Goal: Task Accomplishment & Management: Manage account settings

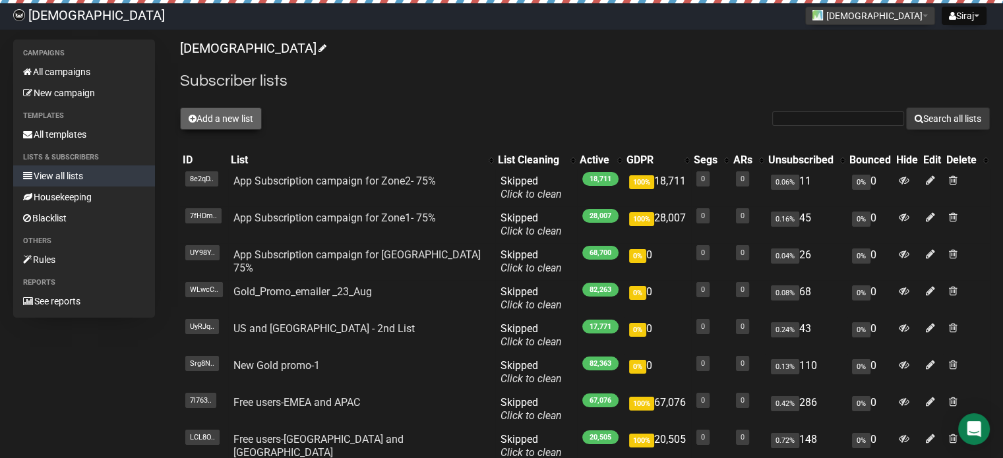
click at [198, 112] on button "Add a new list" at bounding box center [221, 119] width 82 height 22
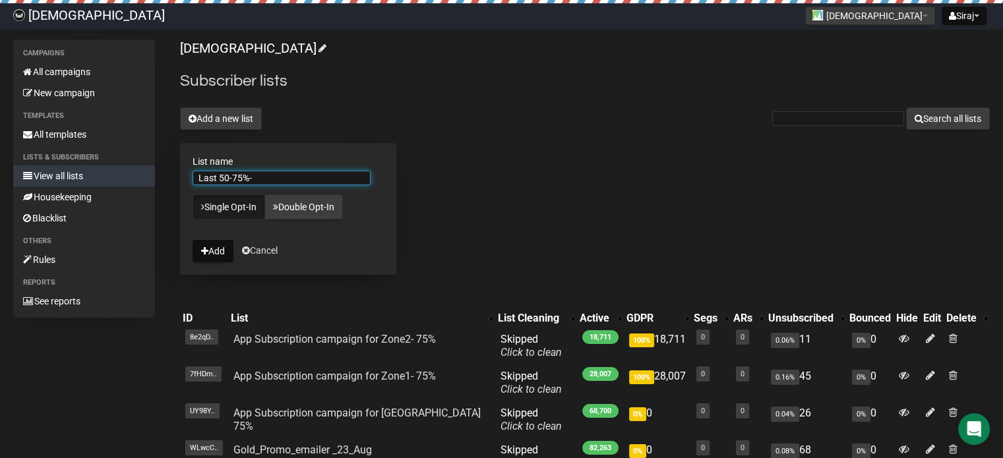
click at [230, 175] on input "Last 50-75%-" at bounding box center [282, 178] width 178 height 15
click at [298, 173] on input "Last 50- Zone1- 75%-" at bounding box center [282, 178] width 178 height 15
drag, startPoint x: 293, startPoint y: 175, endPoint x: 0, endPoint y: 234, distance: 298.7
click at [0, 234] on div "Campaigns All campaigns New campaign Templates All templates Lists & subscriber…" at bounding box center [501, 417] width 1003 height 755
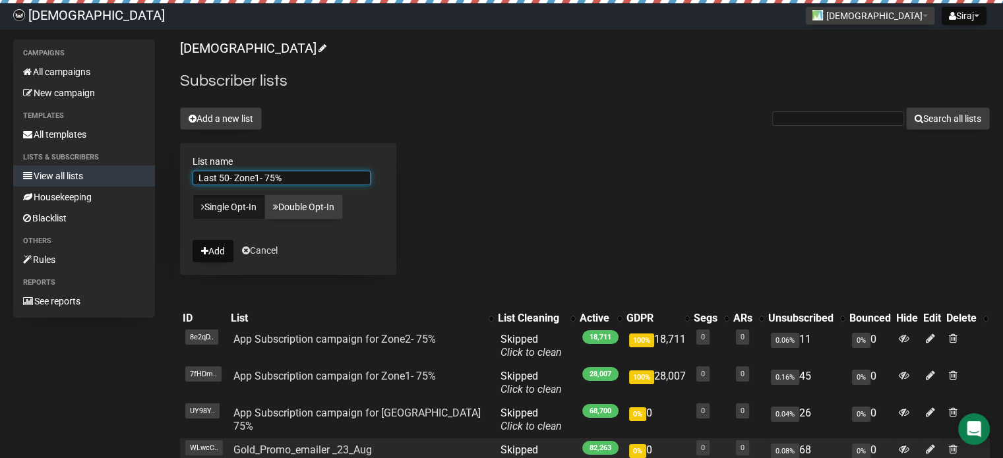
type input "Last 50- Zone1- 75%"
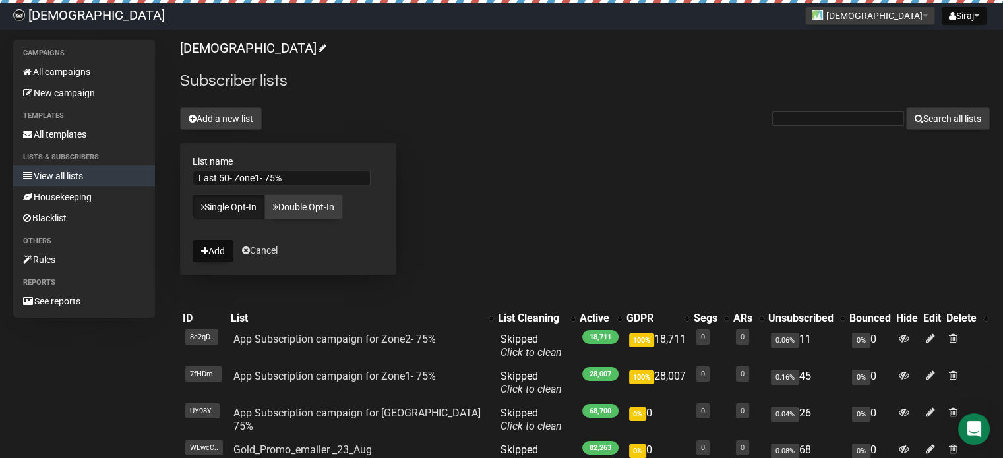
click at [310, 237] on form "List name Last 50- Zone1- 75% Single Opt-In Double Opt-In Add Cancel" at bounding box center [288, 209] width 216 height 132
click at [217, 250] on button "Add" at bounding box center [213, 251] width 41 height 22
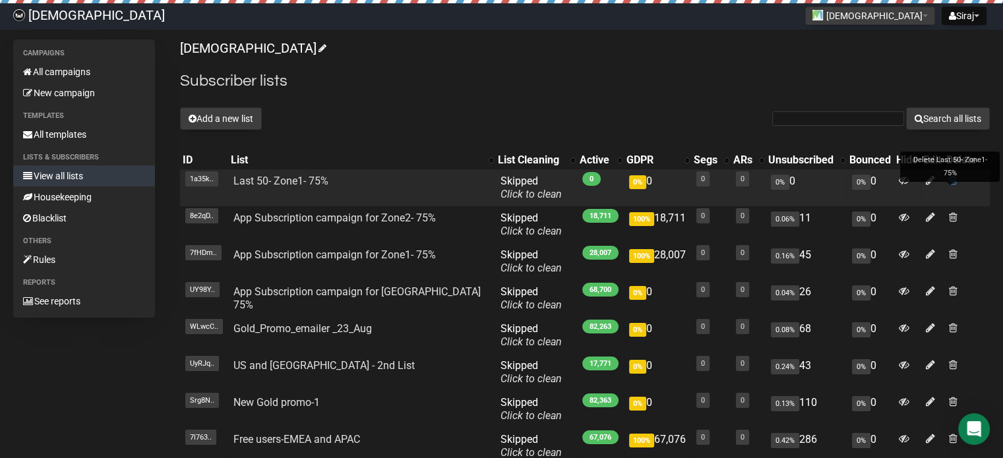
click at [949, 180] on span at bounding box center [953, 180] width 9 height 11
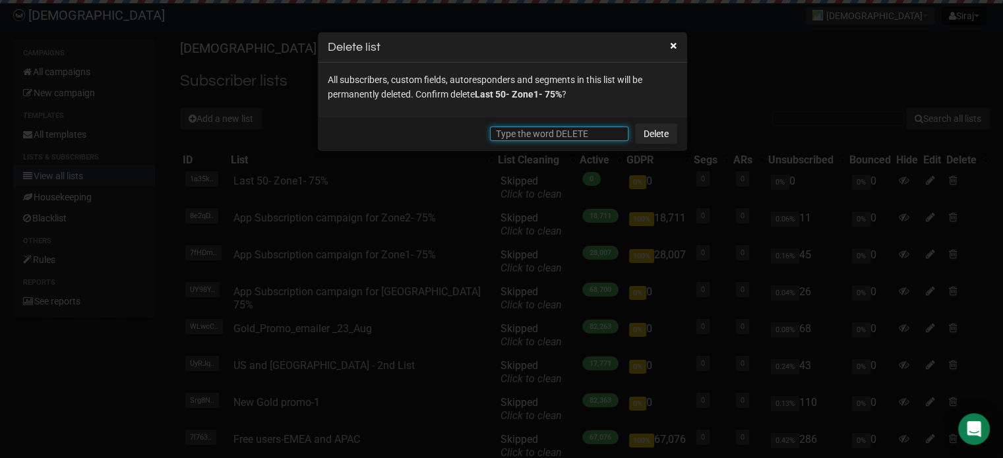
click at [556, 131] on input "text" at bounding box center [559, 134] width 139 height 15
type input "DELETE"
click at [658, 133] on link "Delete" at bounding box center [656, 133] width 42 height 21
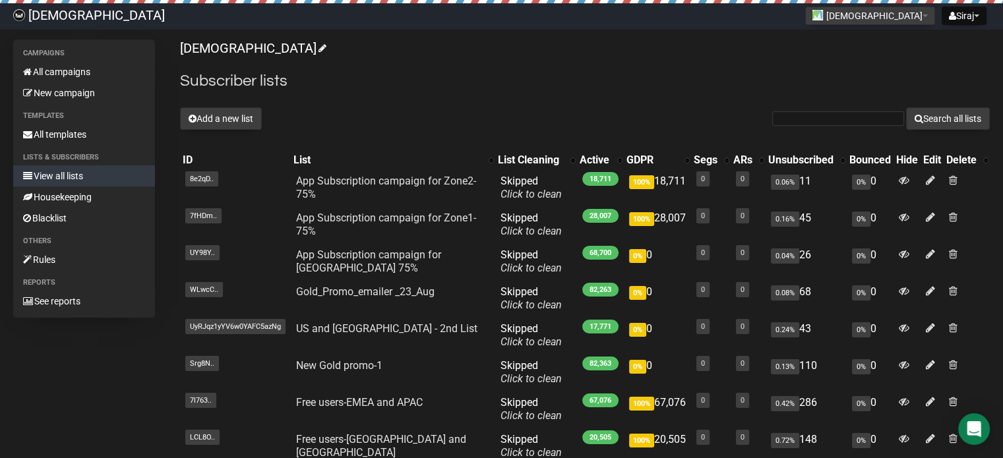
click at [433, 103] on div "Islamicly Subscriber lists Add a new list Search all lists List name Single Opt…" at bounding box center [585, 297] width 810 height 515
click at [84, 172] on link "View all lists" at bounding box center [84, 176] width 142 height 21
click at [84, 171] on link "View all lists" at bounding box center [84, 176] width 142 height 21
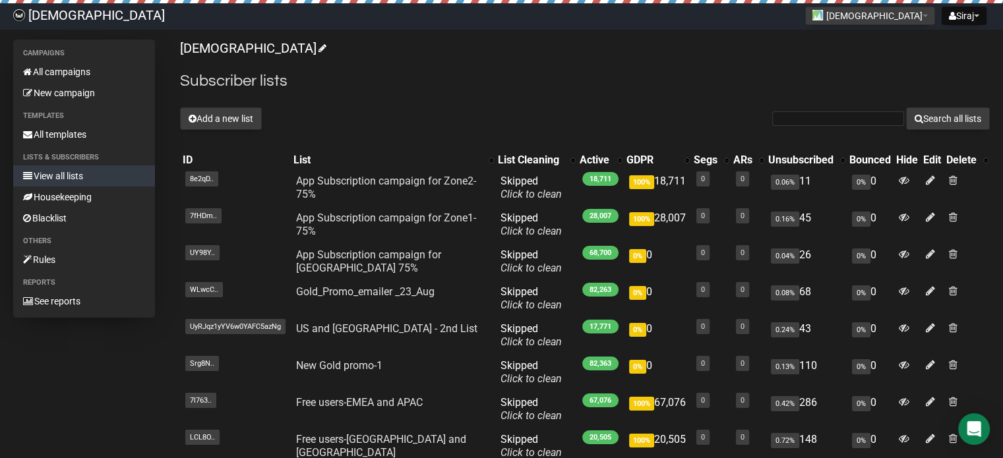
click at [84, 171] on link "View all lists" at bounding box center [84, 176] width 142 height 21
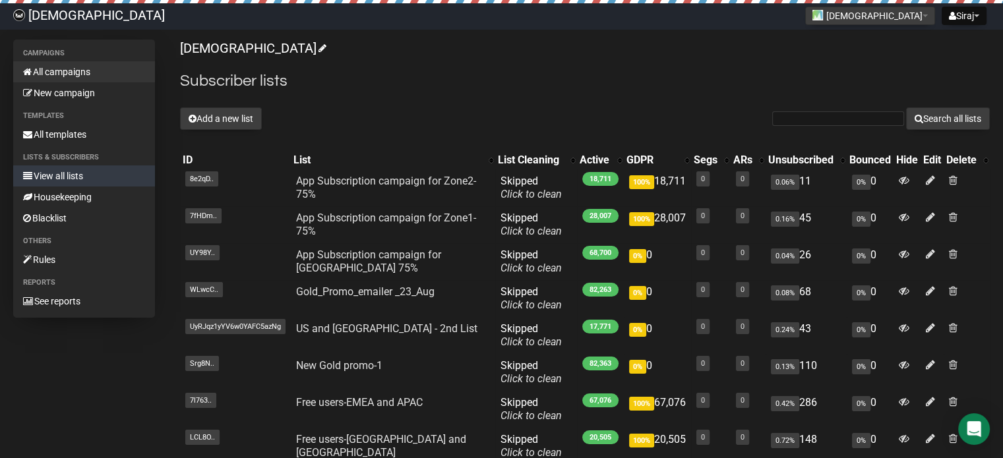
click at [71, 75] on link "All campaigns" at bounding box center [84, 71] width 142 height 21
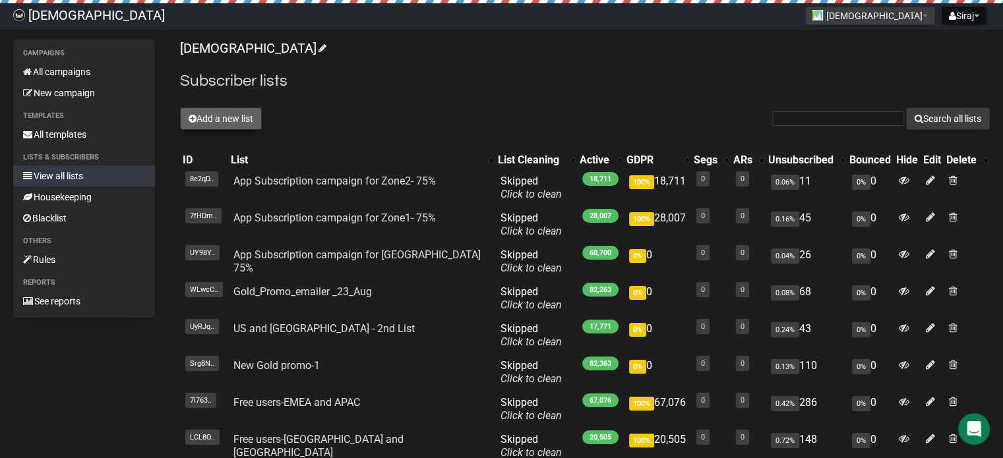
click at [222, 121] on button "Add a new list" at bounding box center [221, 119] width 82 height 22
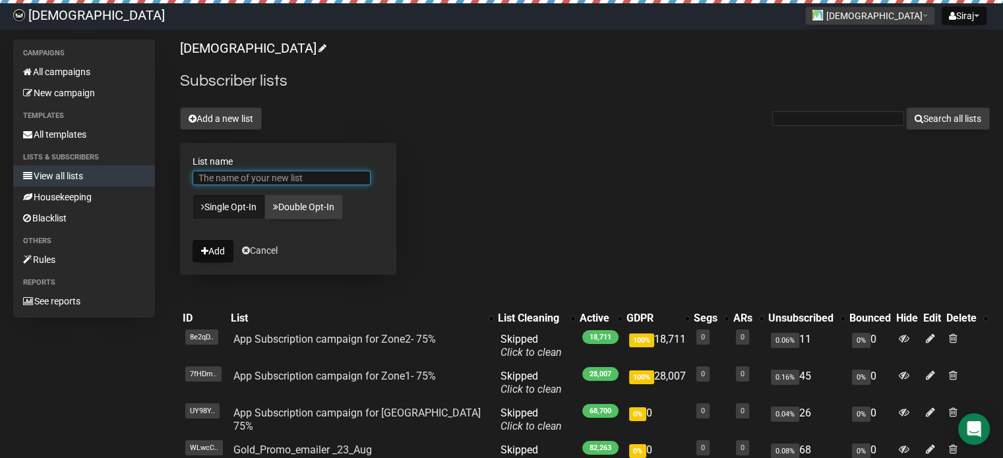
click at [250, 175] on input "List name" at bounding box center [282, 178] width 178 height 15
type input "Last 50- Zone1- 75%"
click at [211, 247] on button "Add" at bounding box center [213, 251] width 41 height 22
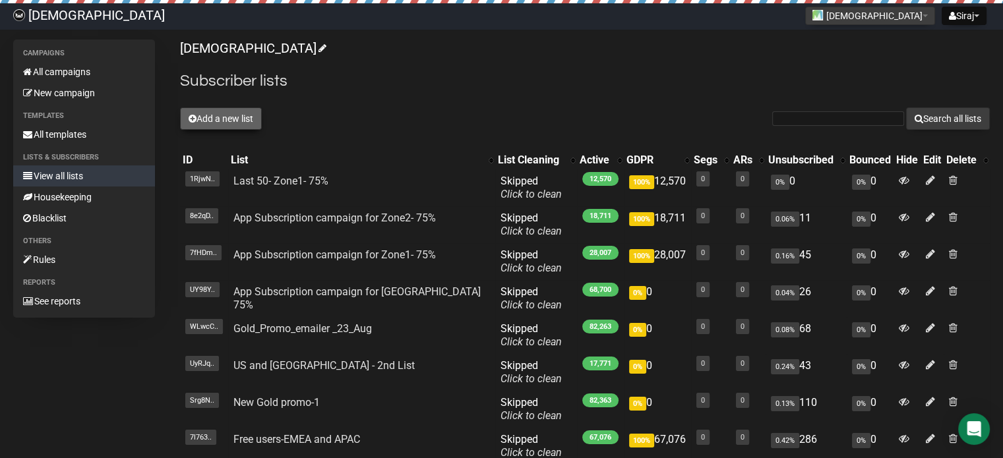
click at [215, 117] on button "Add a new list" at bounding box center [221, 119] width 82 height 22
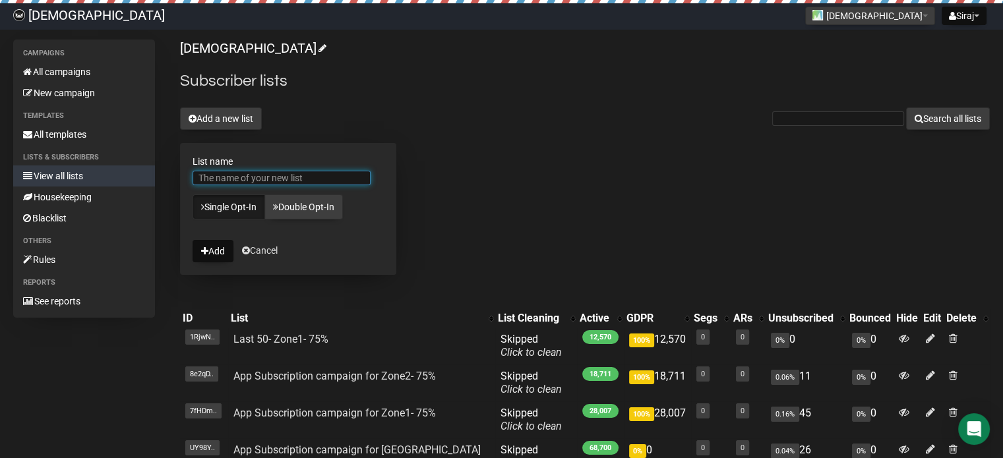
click at [282, 172] on input "List name" at bounding box center [282, 178] width 178 height 15
click at [259, 179] on input "Last 50- Zone1- 75%" at bounding box center [282, 178] width 178 height 15
type input "Last 50- Zone2- 75%"
click at [528, 132] on div "Islamicly Subscriber lists Add a new list Search all lists List name Last 50- Z…" at bounding box center [585, 395] width 810 height 710
click at [216, 248] on button "Add" at bounding box center [213, 251] width 41 height 22
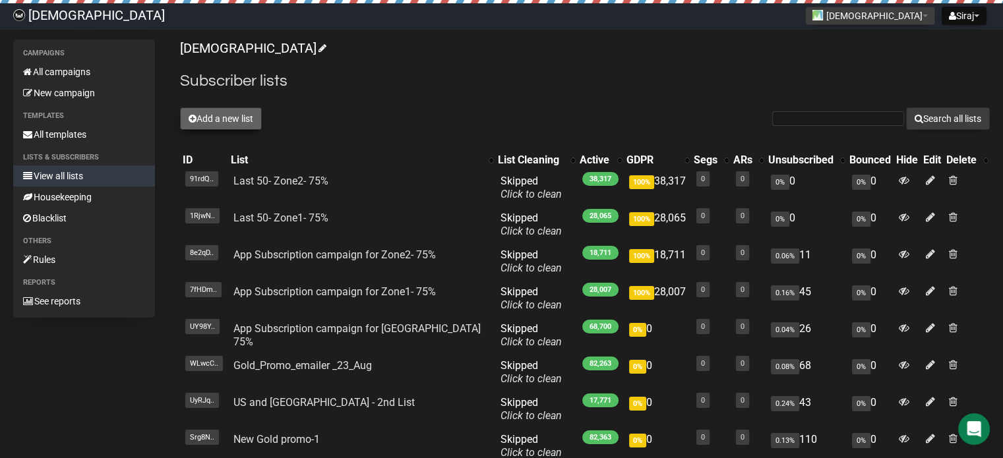
click at [194, 117] on icon at bounding box center [193, 118] width 8 height 9
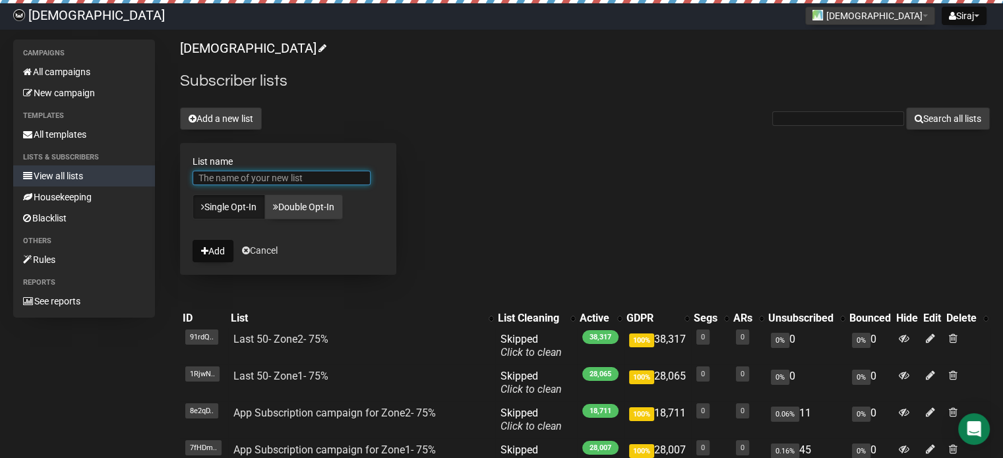
click at [239, 179] on input "List name" at bounding box center [282, 178] width 178 height 15
click at [253, 175] on input "Last 50- Zone2- 75%" at bounding box center [282, 178] width 178 height 15
type input "Last 50- Zone3- 75%"
click at [513, 93] on div "Islamicly Subscriber lists Add a new list Search all lists List name Last 50- Z…" at bounding box center [585, 395] width 810 height 710
click at [201, 253] on icon "submit" at bounding box center [204, 251] width 7 height 9
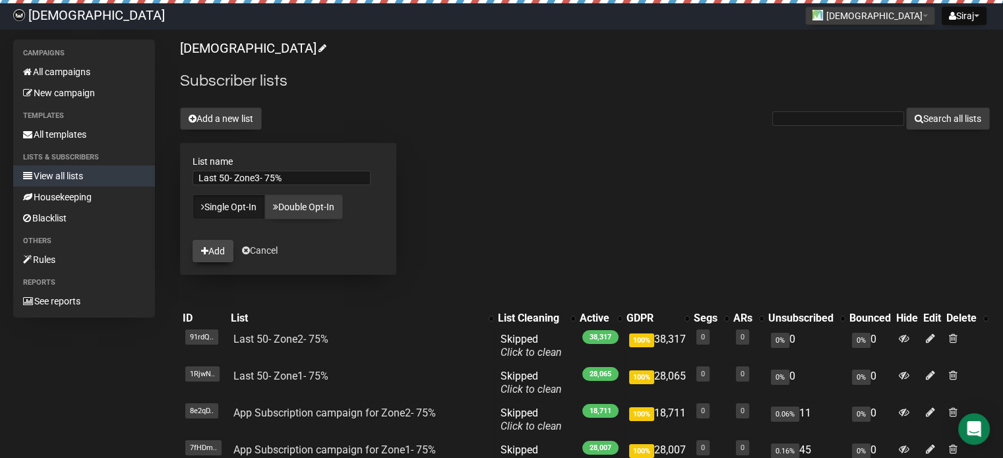
click at [212, 249] on button "Add" at bounding box center [213, 251] width 41 height 22
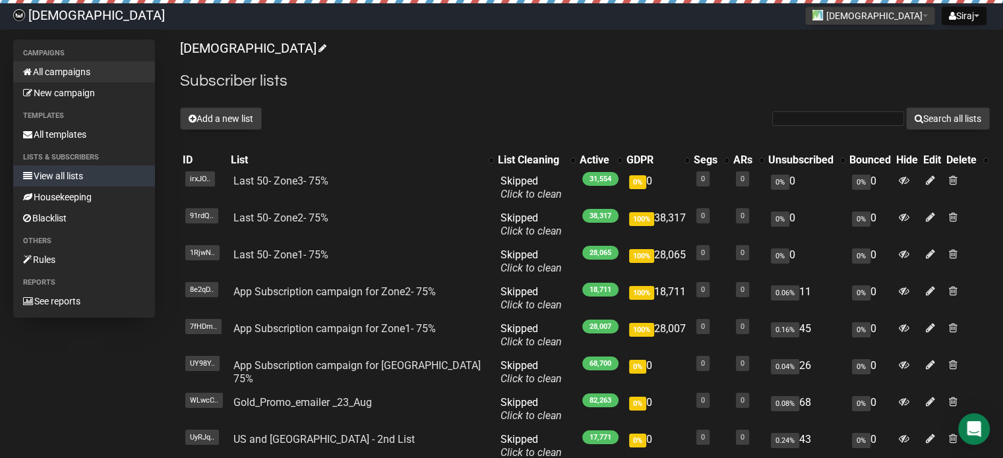
click at [60, 72] on link "All campaigns" at bounding box center [84, 71] width 142 height 21
